Goal: Check status: Check status

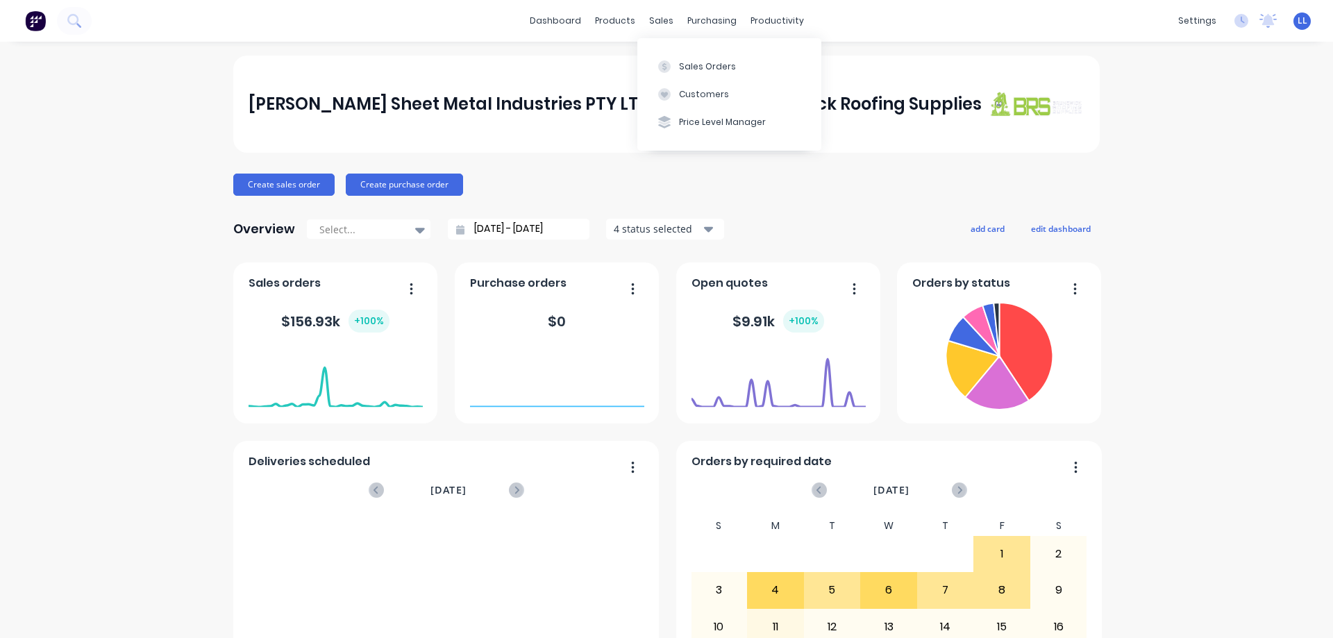
click at [713, 65] on div "Sales Orders" at bounding box center [707, 66] width 57 height 12
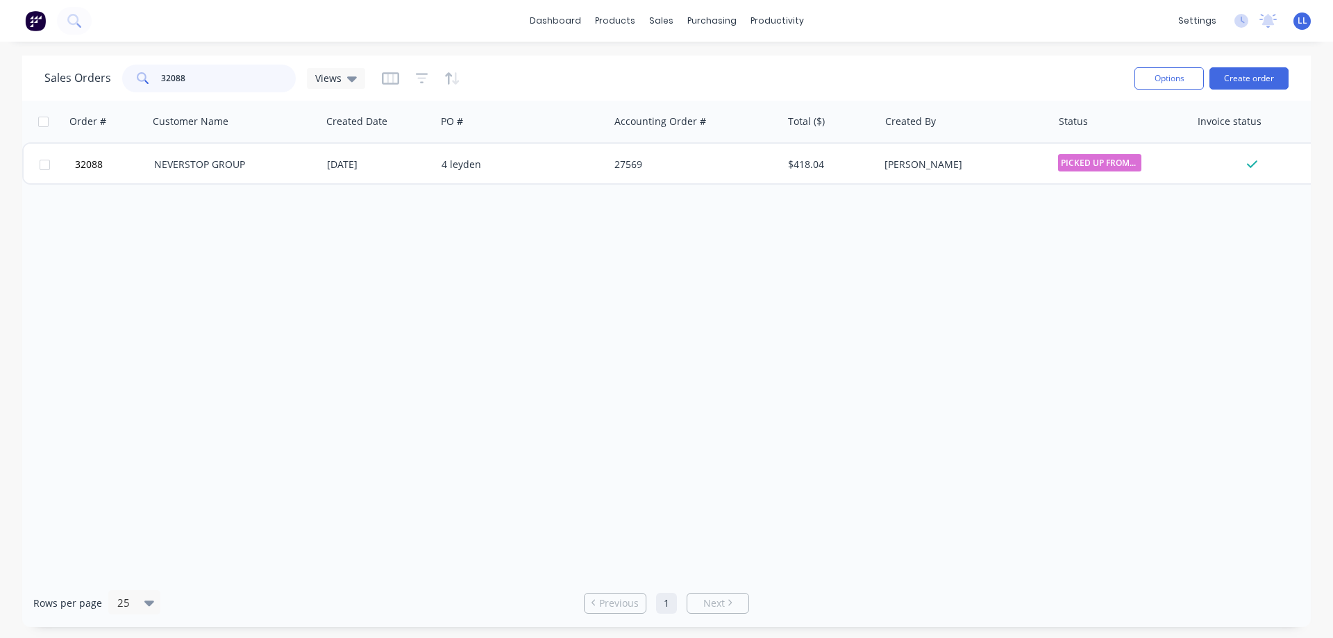
drag, startPoint x: 208, startPoint y: 81, endPoint x: 200, endPoint y: 79, distance: 8.4
click at [203, 81] on input "32088" at bounding box center [228, 79] width 135 height 28
type input "3"
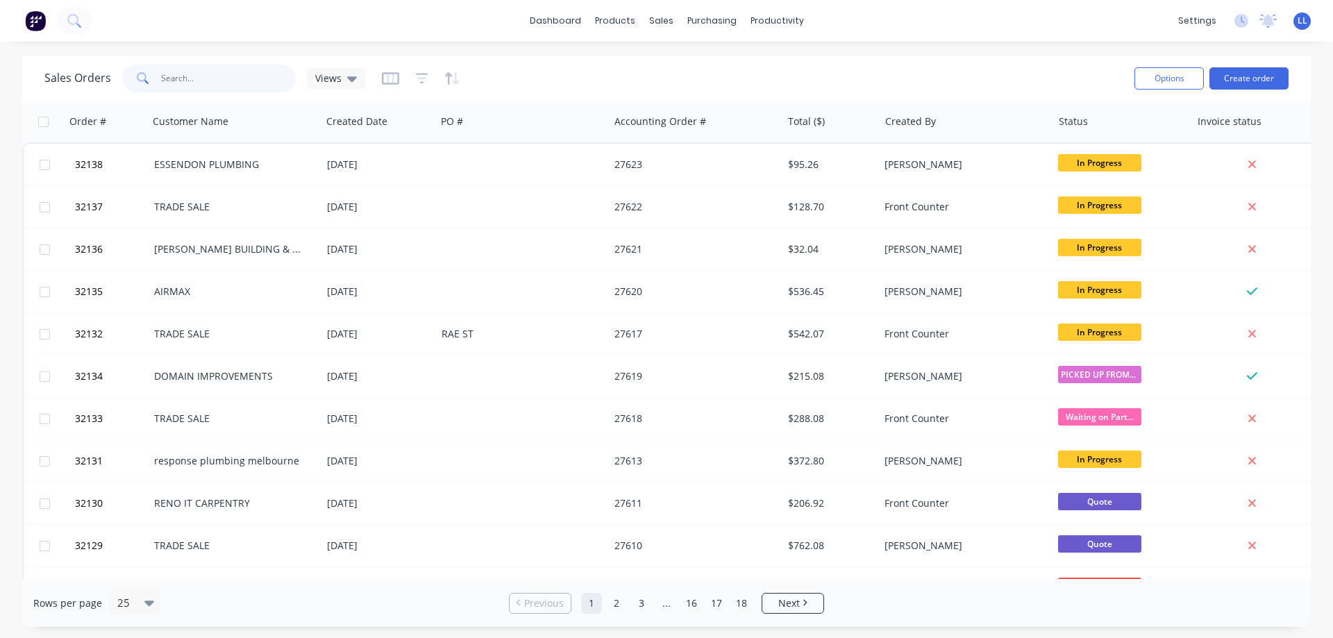
click at [182, 83] on input "text" at bounding box center [228, 79] width 135 height 28
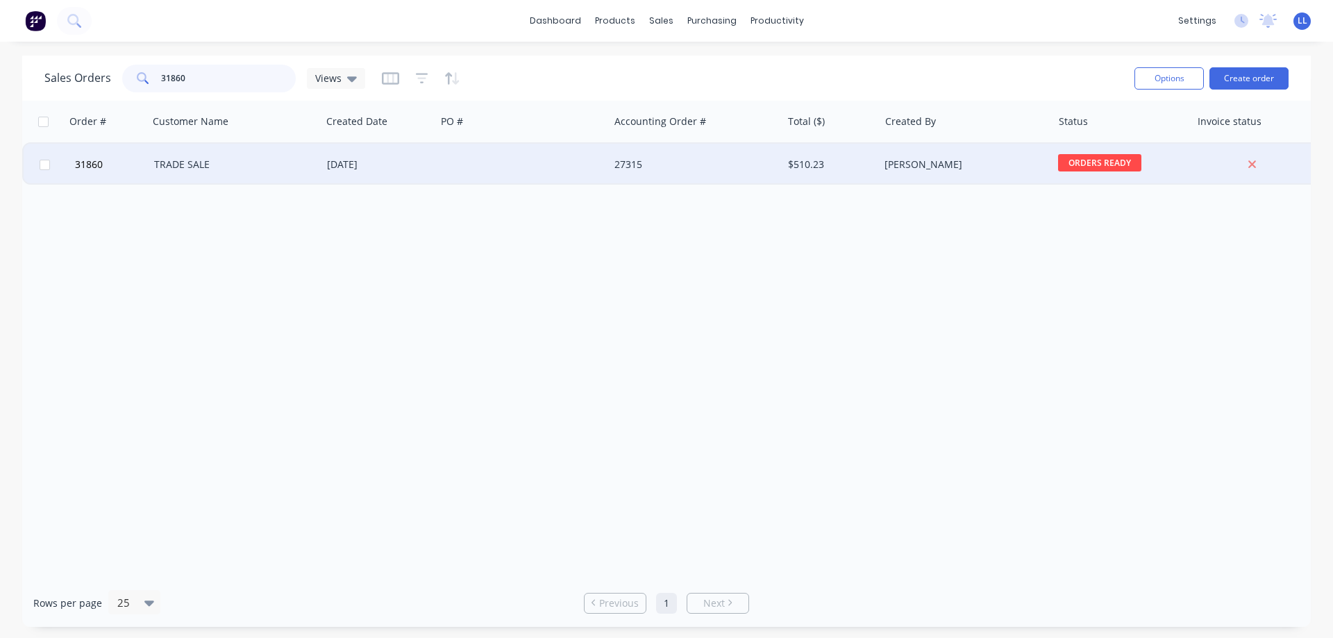
type input "31860"
click at [440, 161] on div at bounding box center [522, 165] width 173 height 42
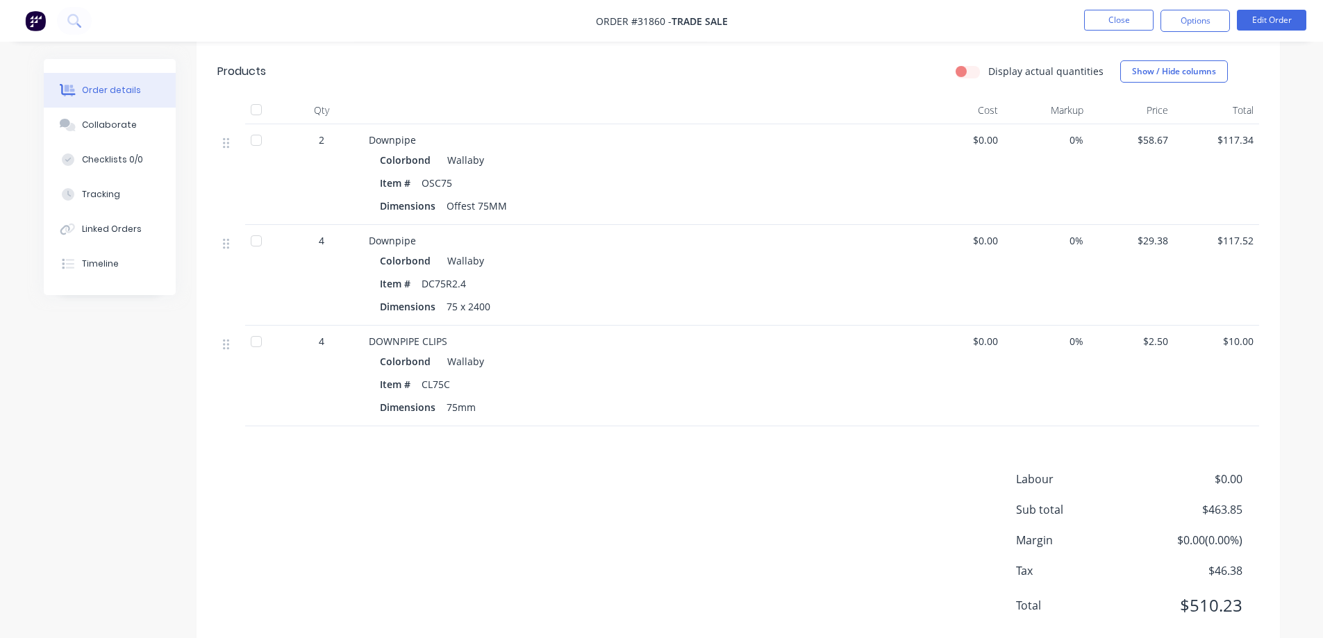
scroll to position [653, 0]
